Goal: Information Seeking & Learning: Learn about a topic

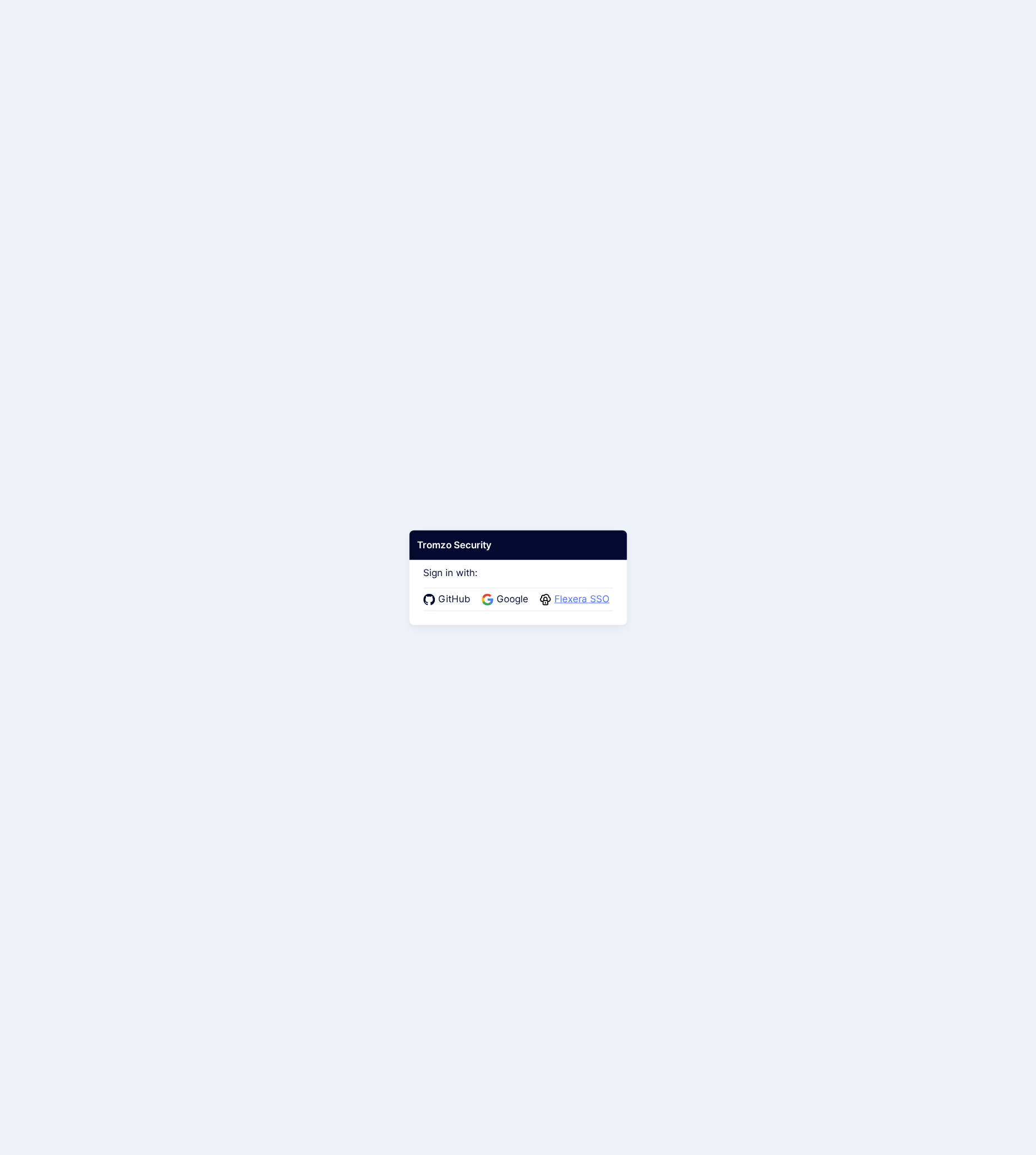
click at [587, 606] on span "Flexera SSO" at bounding box center [581, 599] width 62 height 14
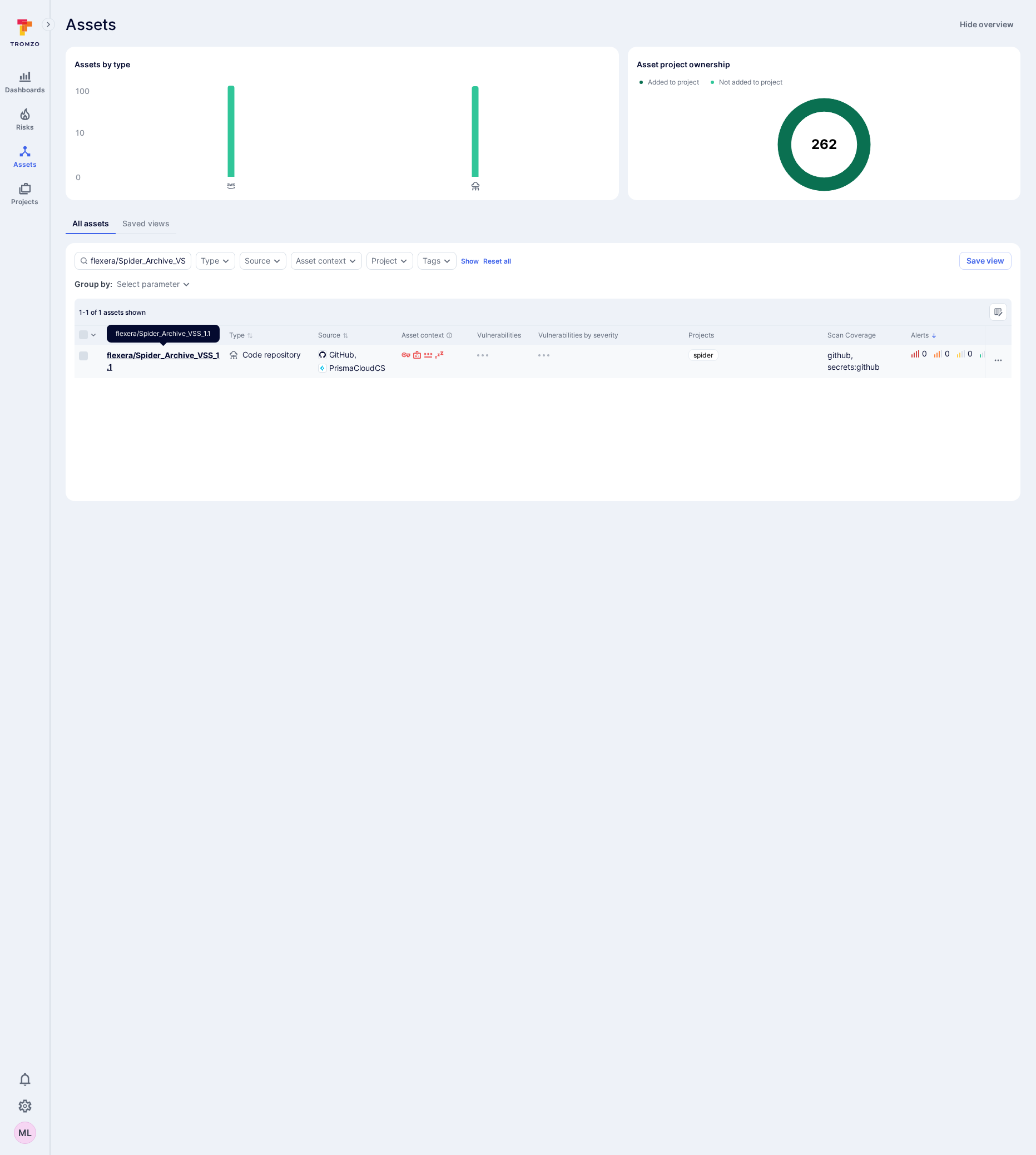
click at [159, 355] on b "flexera/Spider_Archive_VSS_1.1" at bounding box center [163, 360] width 113 height 21
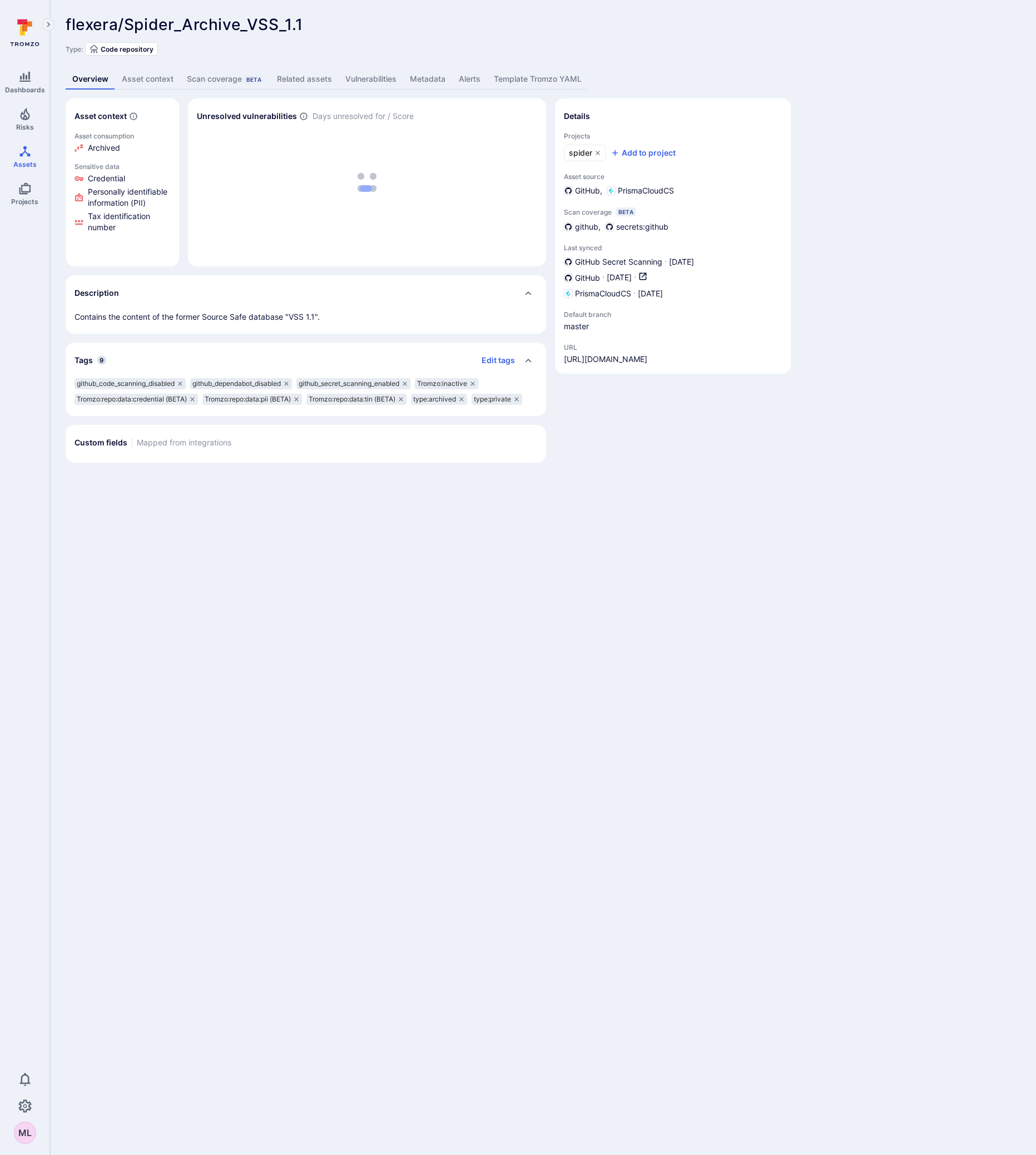
click at [378, 75] on link "Vulnerabilities" at bounding box center [371, 79] width 65 height 20
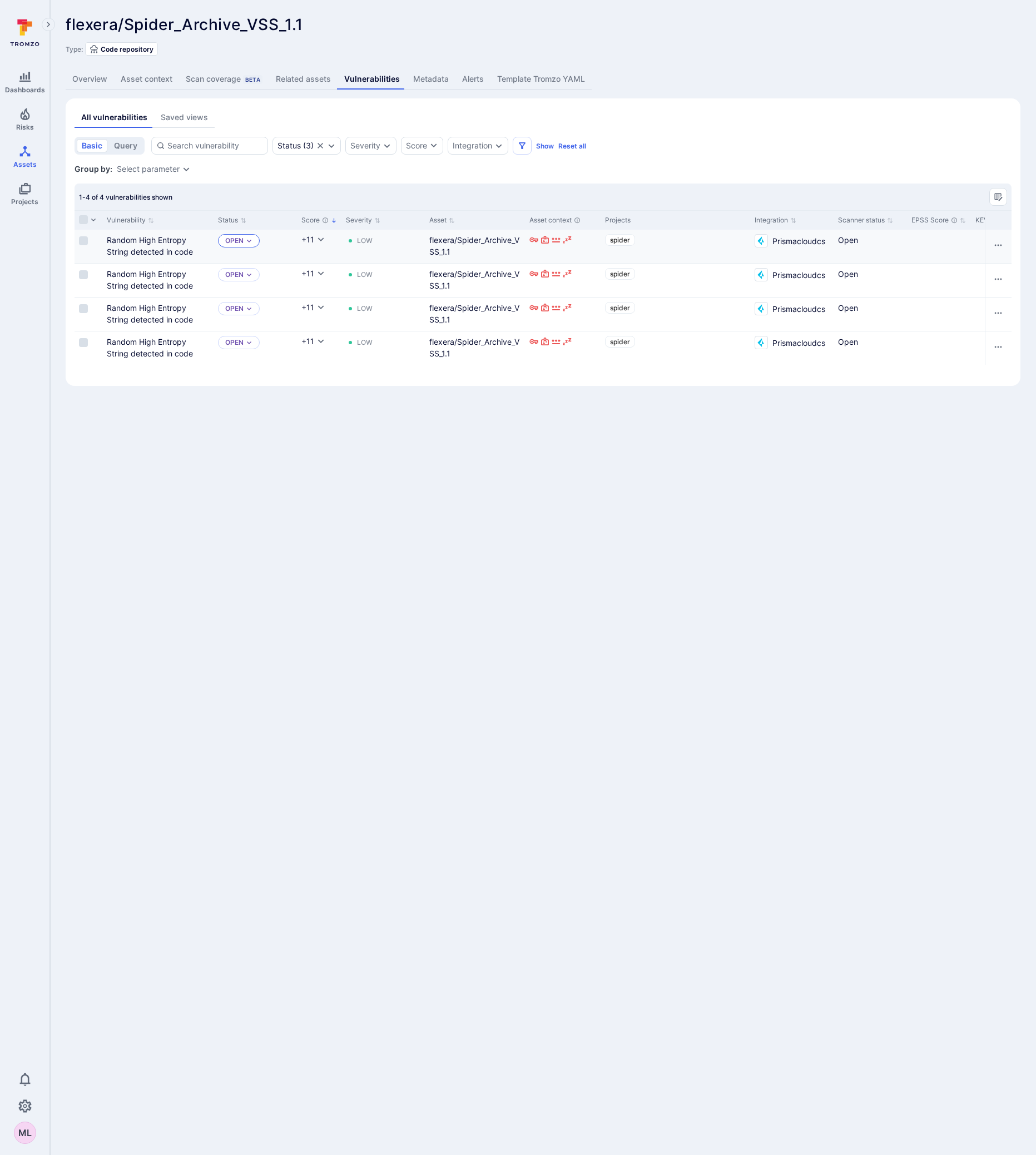
click at [249, 244] on icon "Expand dropdown" at bounding box center [249, 241] width 7 height 7
click at [256, 371] on span "Risk accepted" at bounding box center [254, 368] width 53 height 8
click at [246, 278] on div "Open" at bounding box center [239, 275] width 42 height 13
click at [265, 397] on div "Risk accepted" at bounding box center [273, 402] width 92 height 12
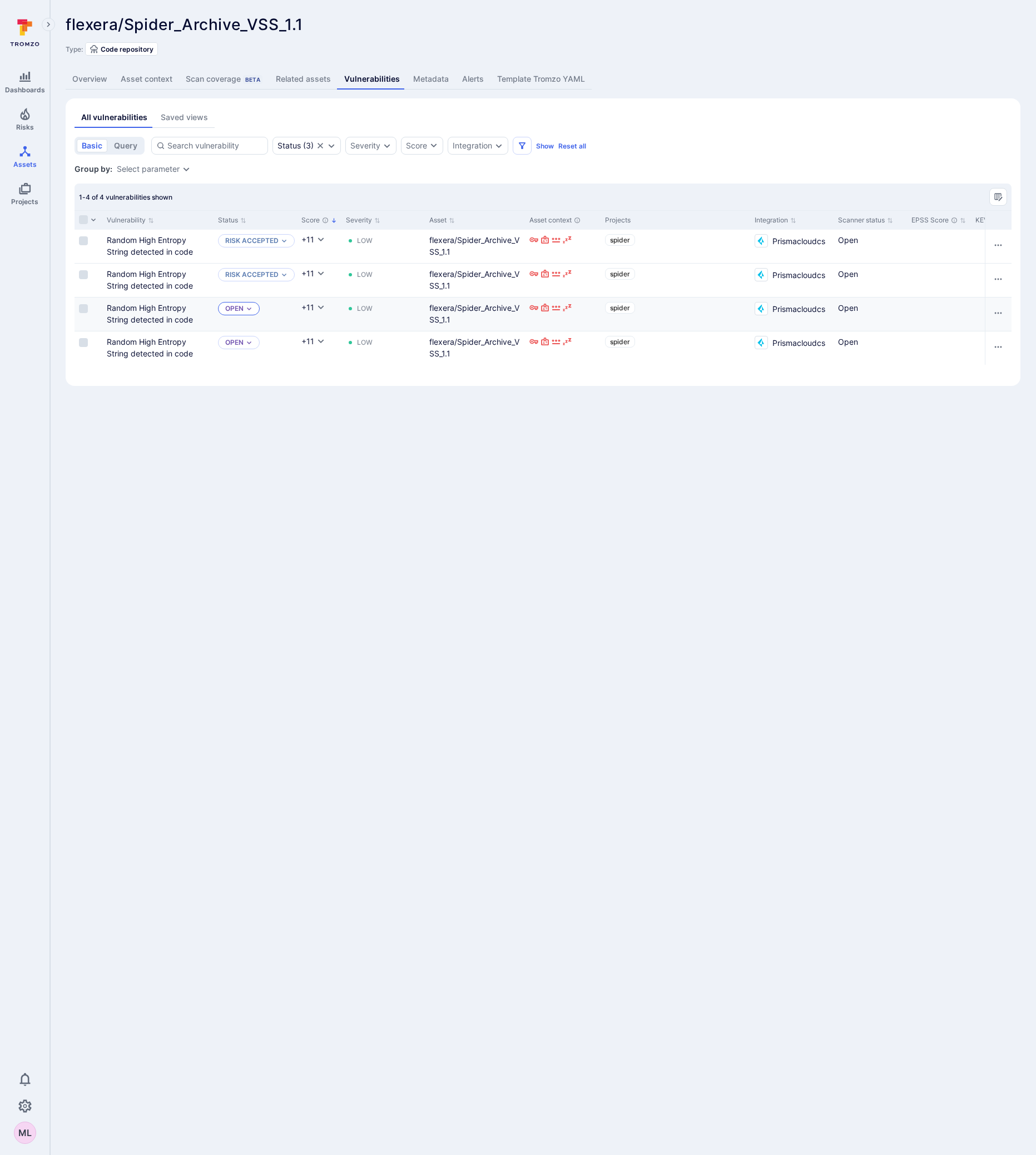
click at [251, 306] on icon "Expand dropdown" at bounding box center [249, 308] width 7 height 7
click at [265, 432] on span "Risk accepted" at bounding box center [254, 436] width 53 height 8
click at [251, 344] on icon "Expand dropdown" at bounding box center [249, 342] width 7 height 7
click at [272, 463] on li "Risk accepted" at bounding box center [274, 471] width 97 height 14
click at [141, 246] on div "Random High Entropy String detected in code" at bounding box center [157, 245] width 102 height 23
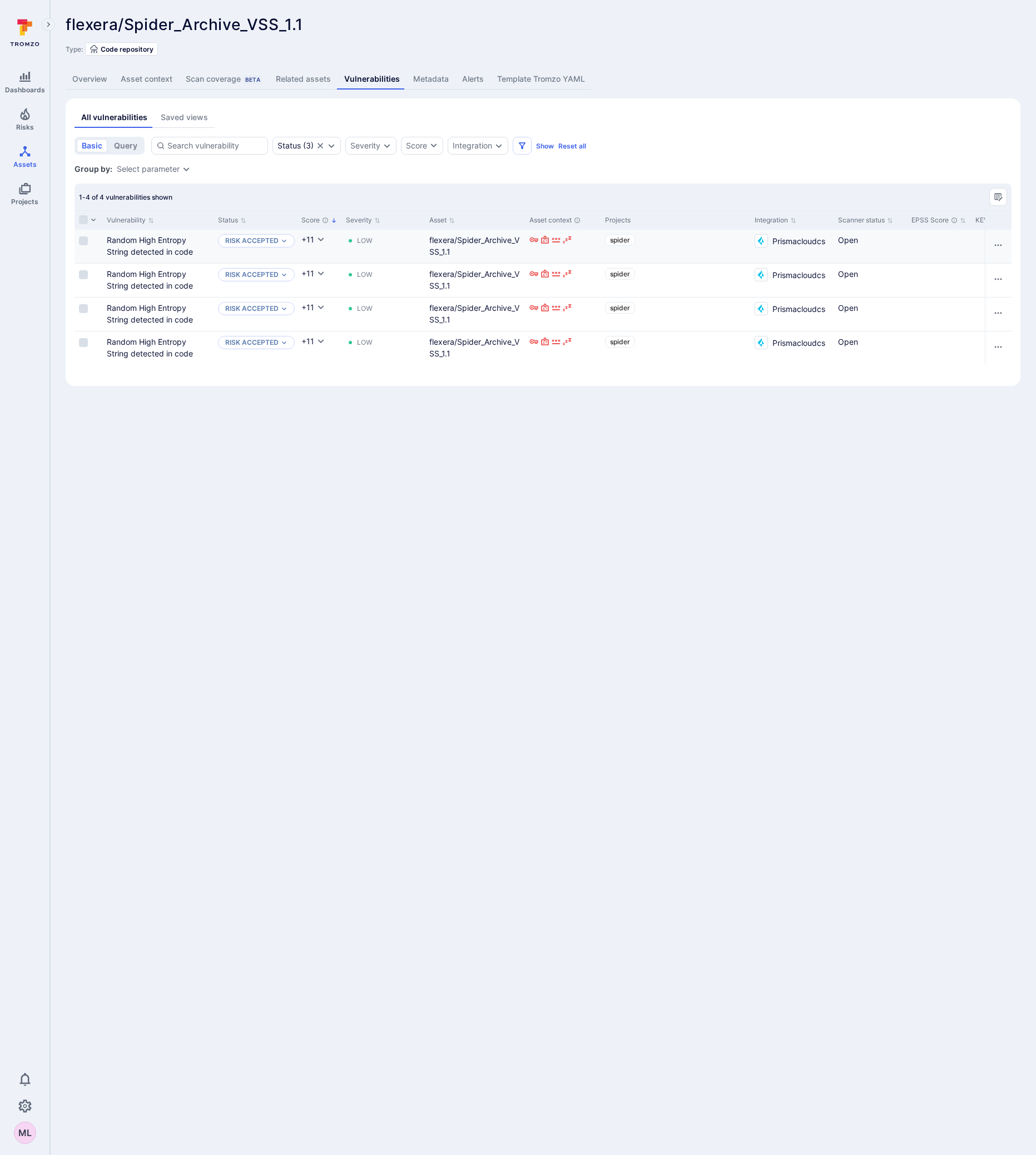
click at [143, 235] on div "Random High Entropy String detected in code" at bounding box center [157, 245] width 102 height 23
click at [144, 240] on link "Random High Entropy String detected in code" at bounding box center [150, 245] width 86 height 21
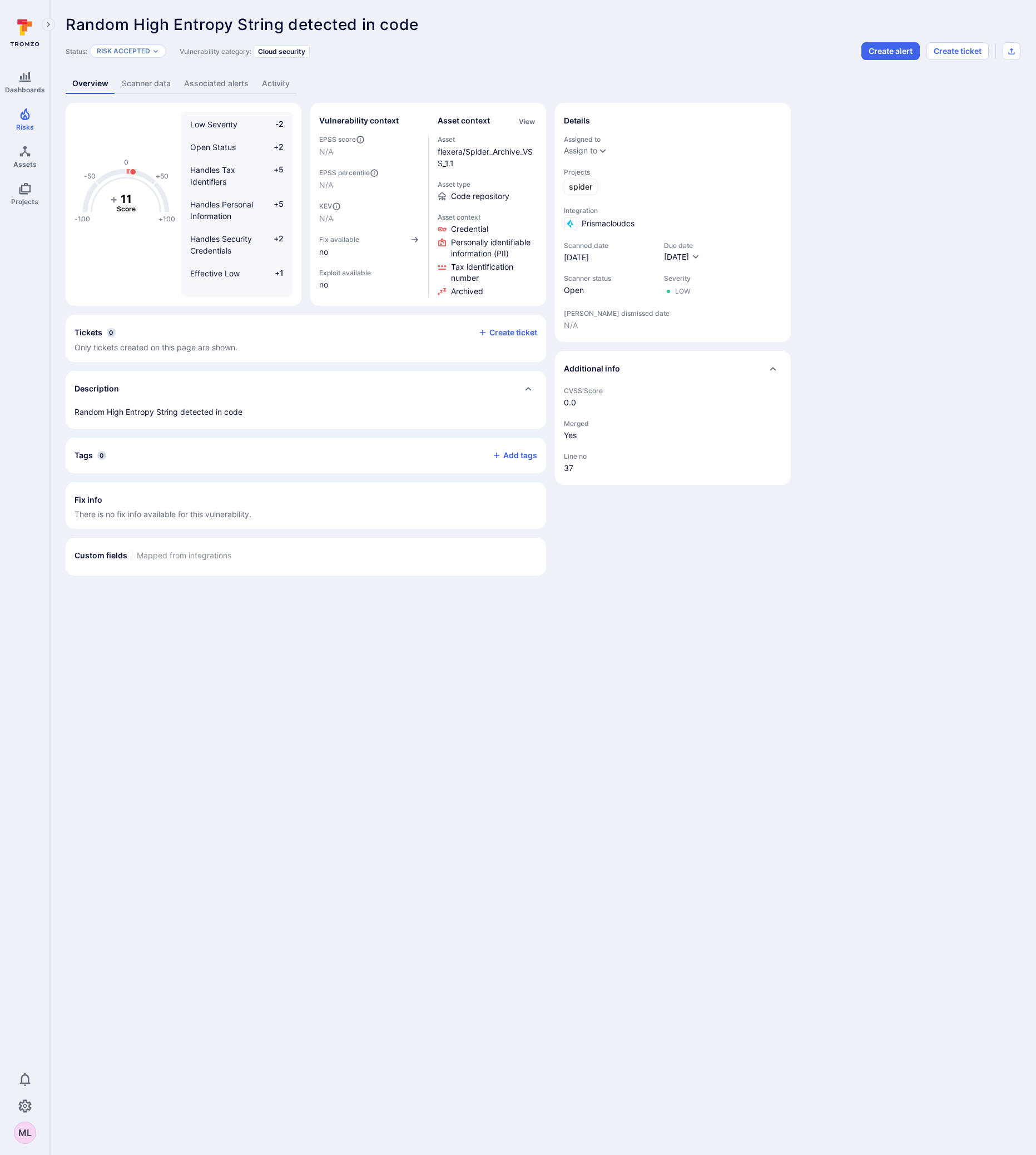
click at [141, 510] on span "There is no fix info available for this vulnerability." at bounding box center [305, 514] width 463 height 11
click at [149, 516] on span "There is no fix info available for this vulnerability." at bounding box center [305, 514] width 463 height 11
click at [141, 84] on link "Scanner data" at bounding box center [146, 84] width 62 height 20
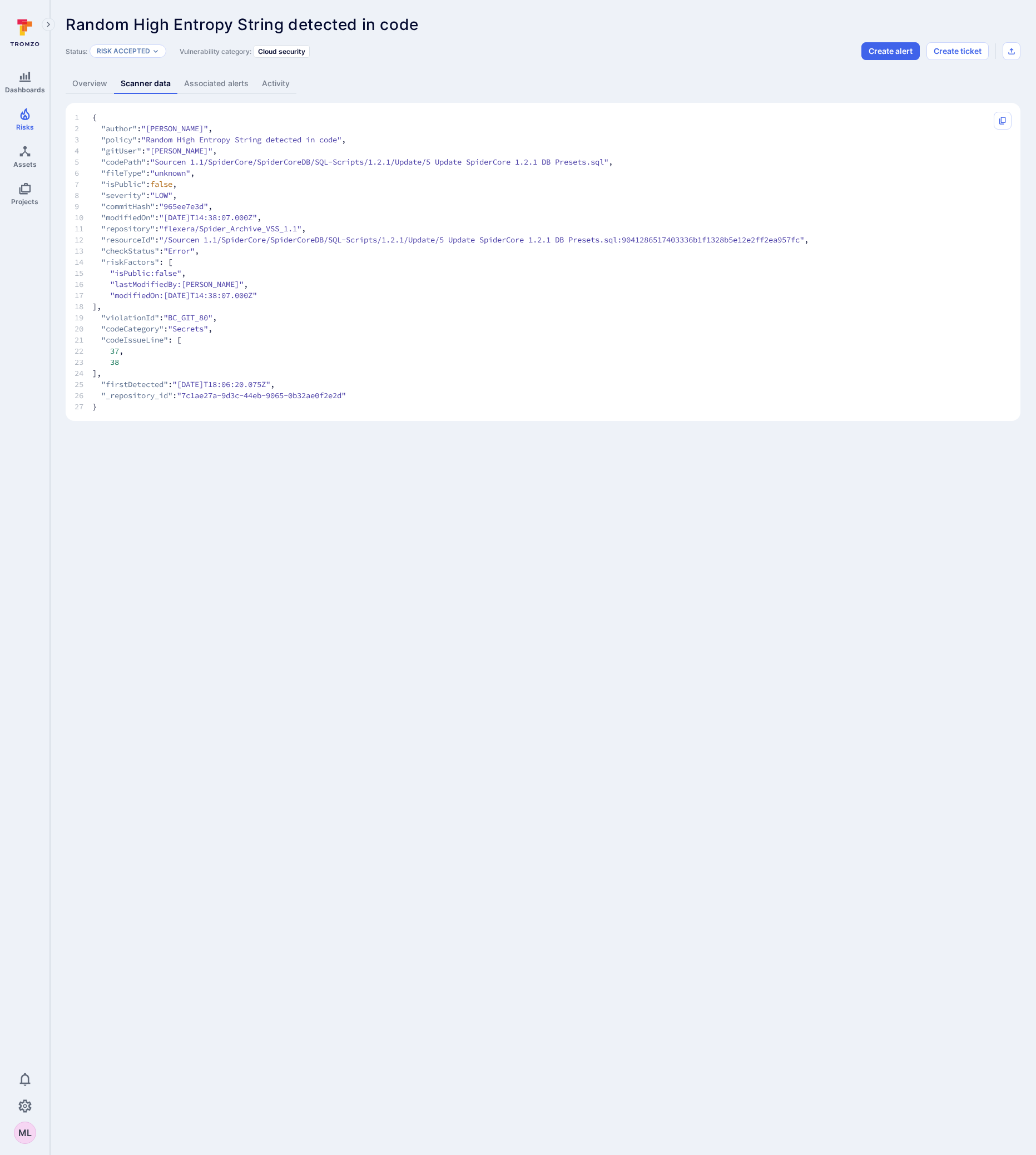
click at [207, 84] on link "Associated alerts" at bounding box center [216, 84] width 78 height 20
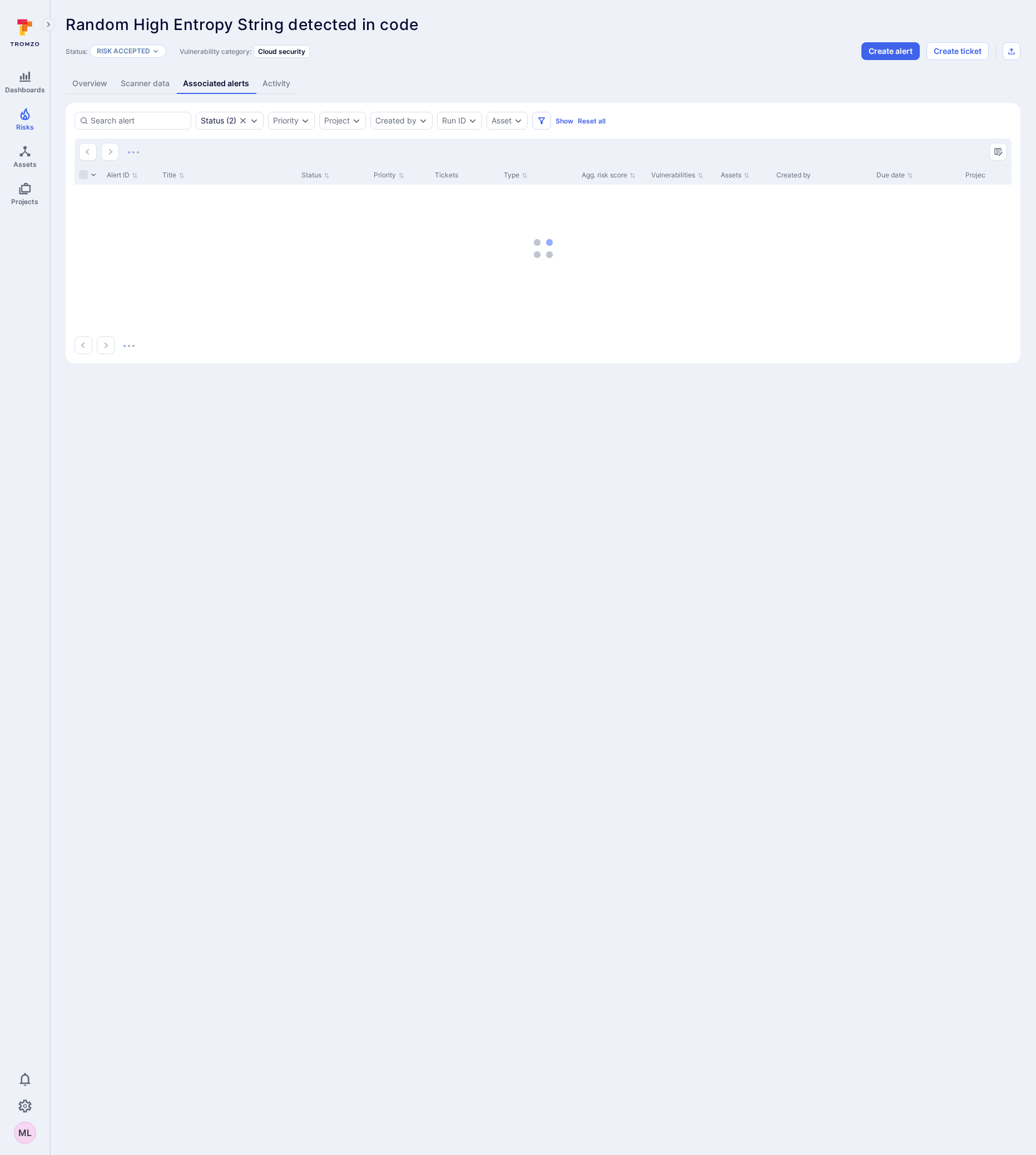
click at [277, 80] on link "Activity" at bounding box center [276, 84] width 41 height 20
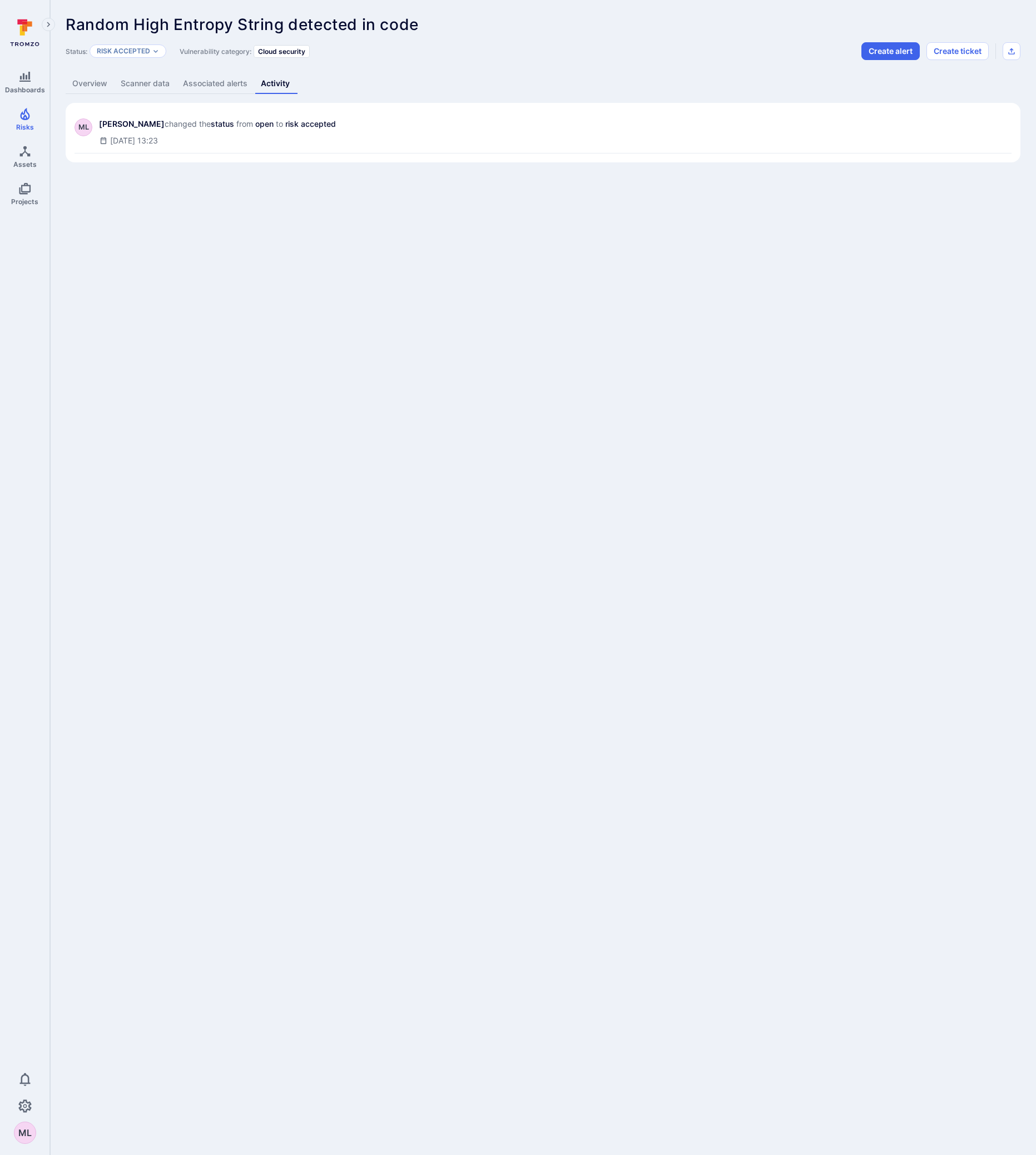
click at [89, 84] on link "Overview" at bounding box center [90, 84] width 49 height 20
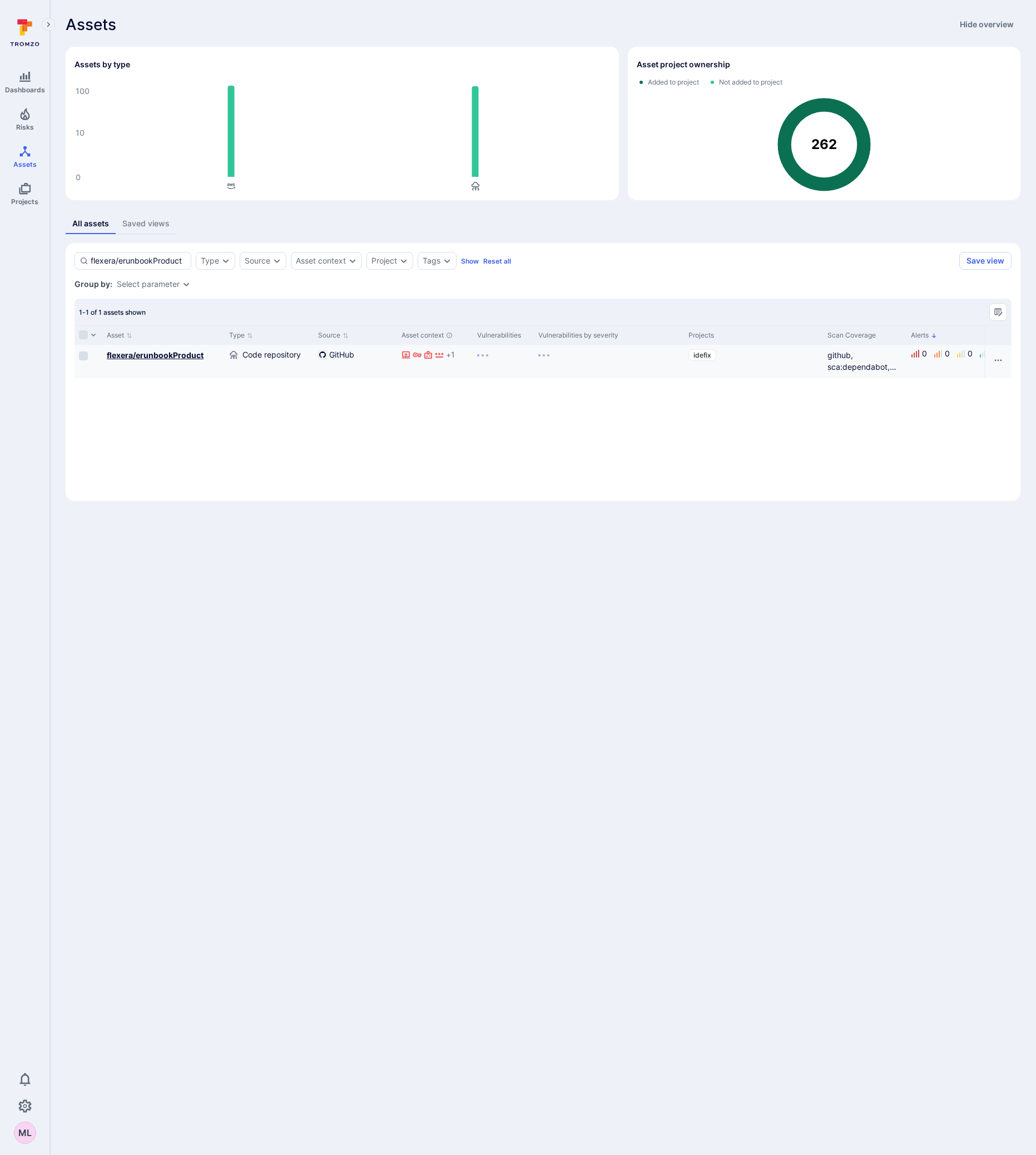
click at [157, 356] on b "flexera/erunbookProduct" at bounding box center [155, 355] width 97 height 10
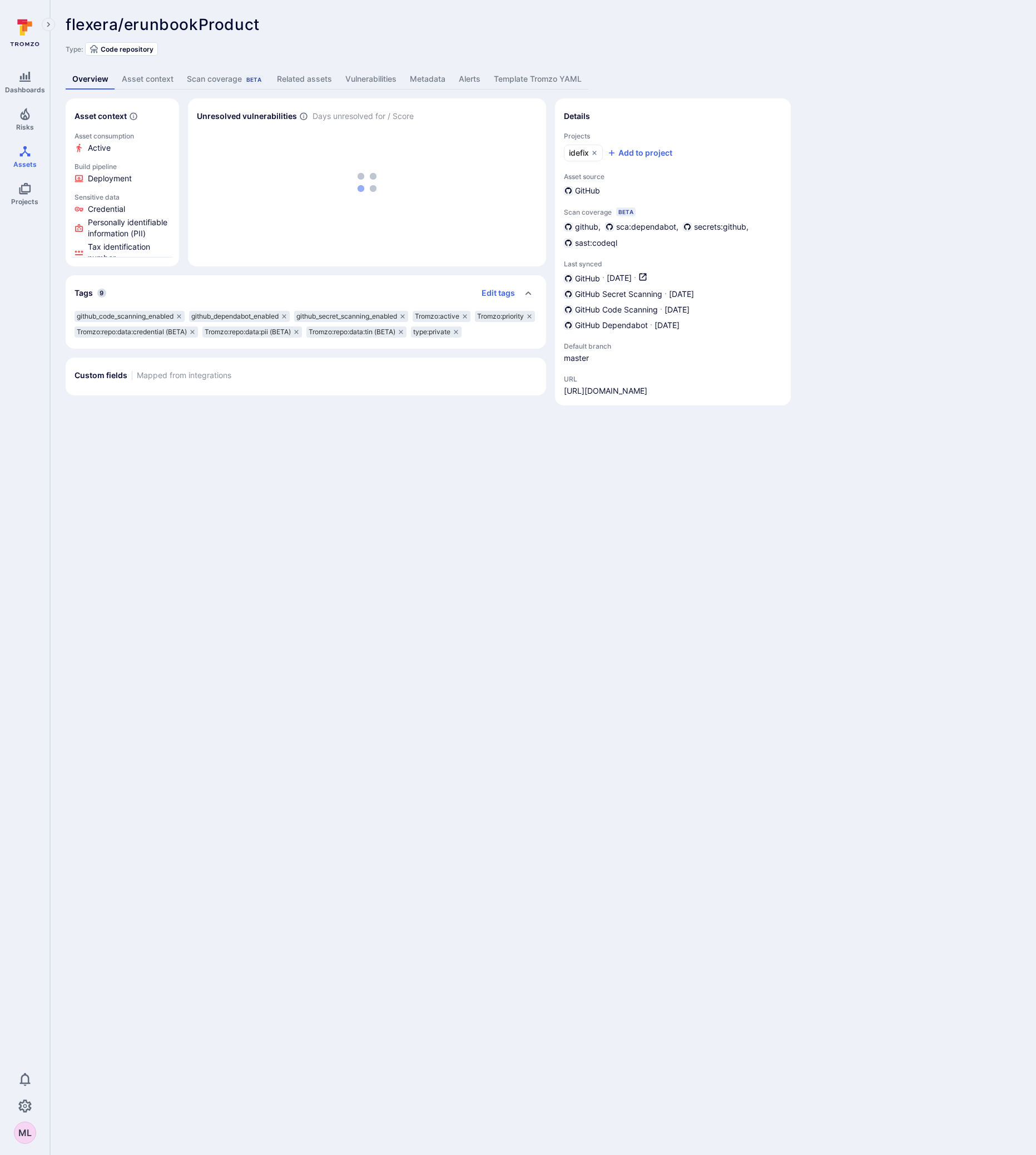
click at [380, 78] on link "Vulnerabilities" at bounding box center [371, 79] width 65 height 20
